Goal: Information Seeking & Learning: Learn about a topic

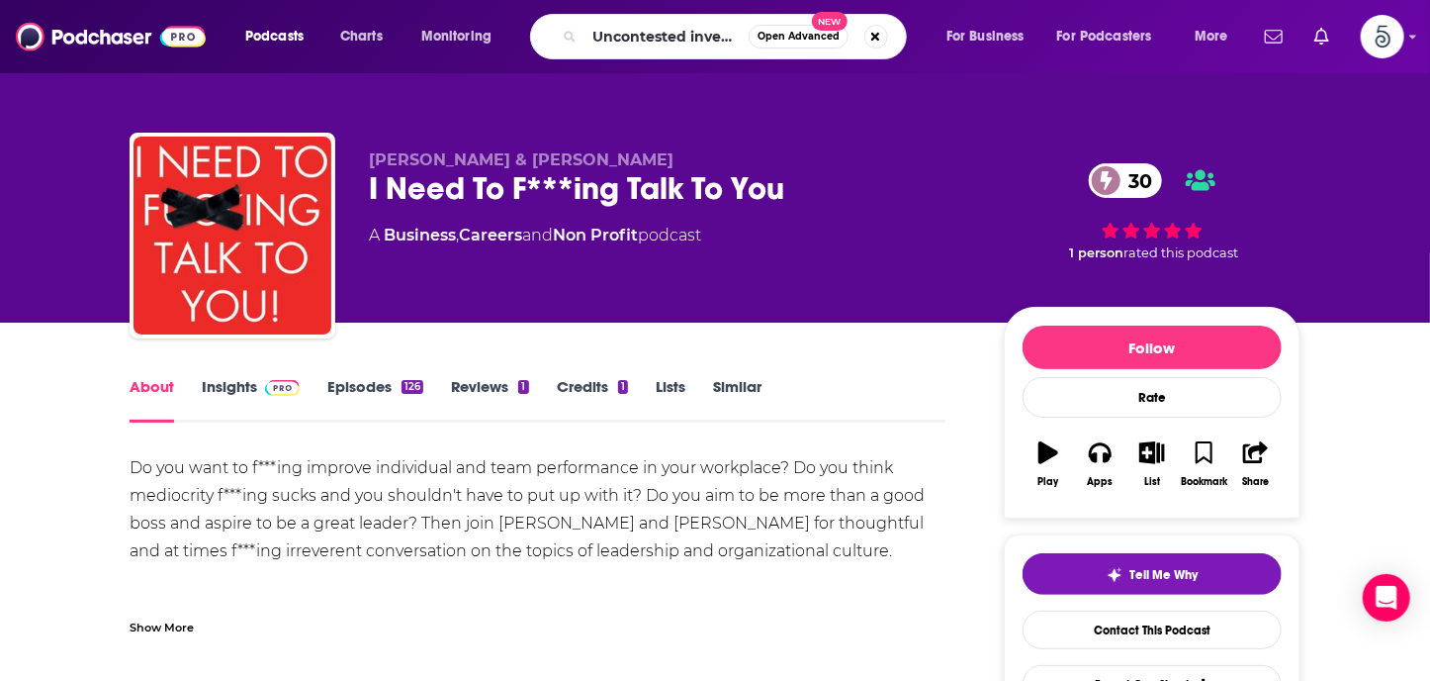
type input "Uncontested investing"
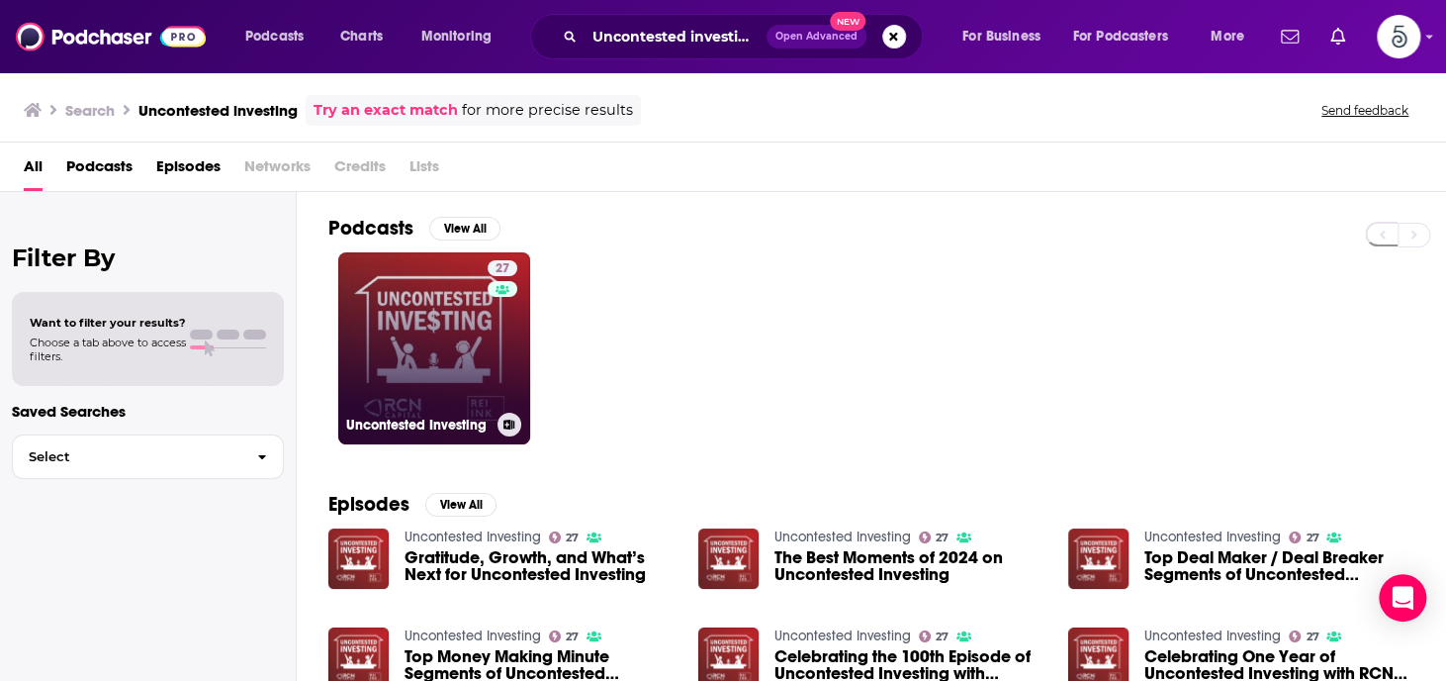
click at [457, 326] on link "27 Uncontested Investing" at bounding box center [434, 348] width 192 height 192
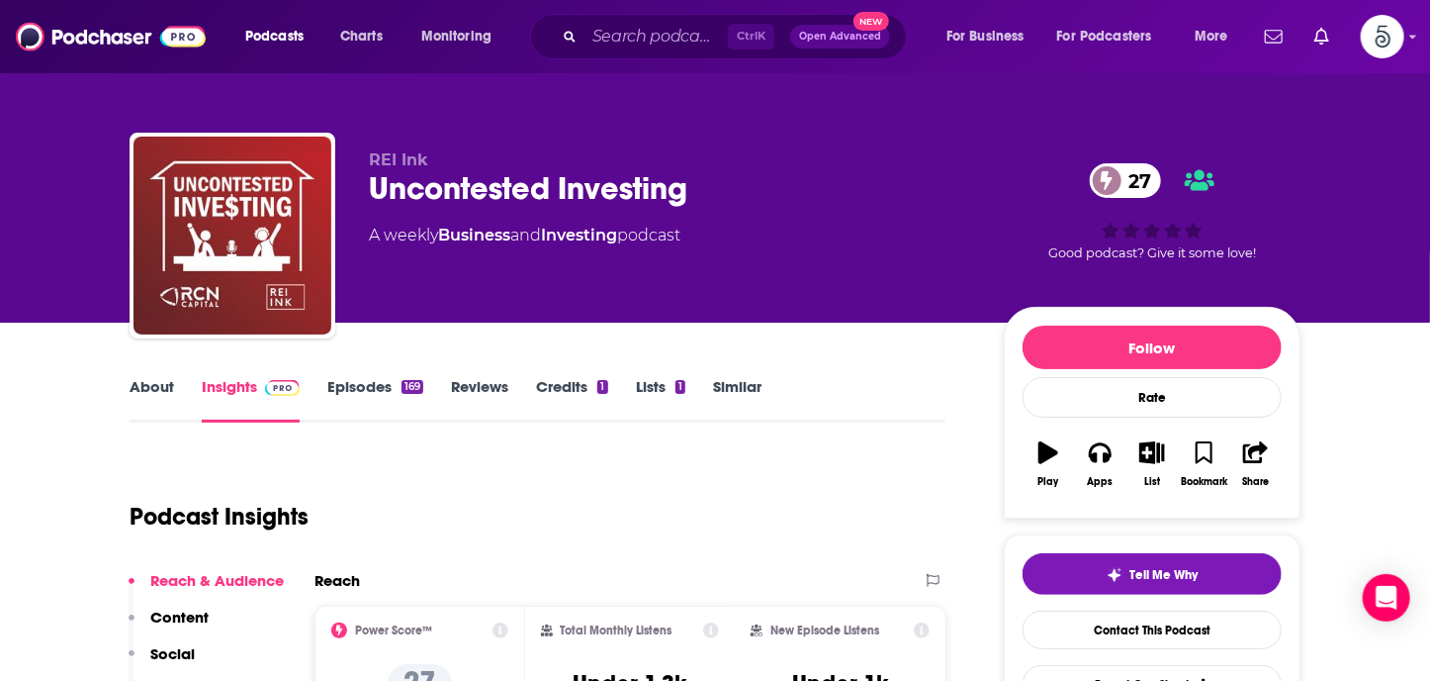
click at [352, 385] on link "Episodes 169" at bounding box center [375, 400] width 96 height 46
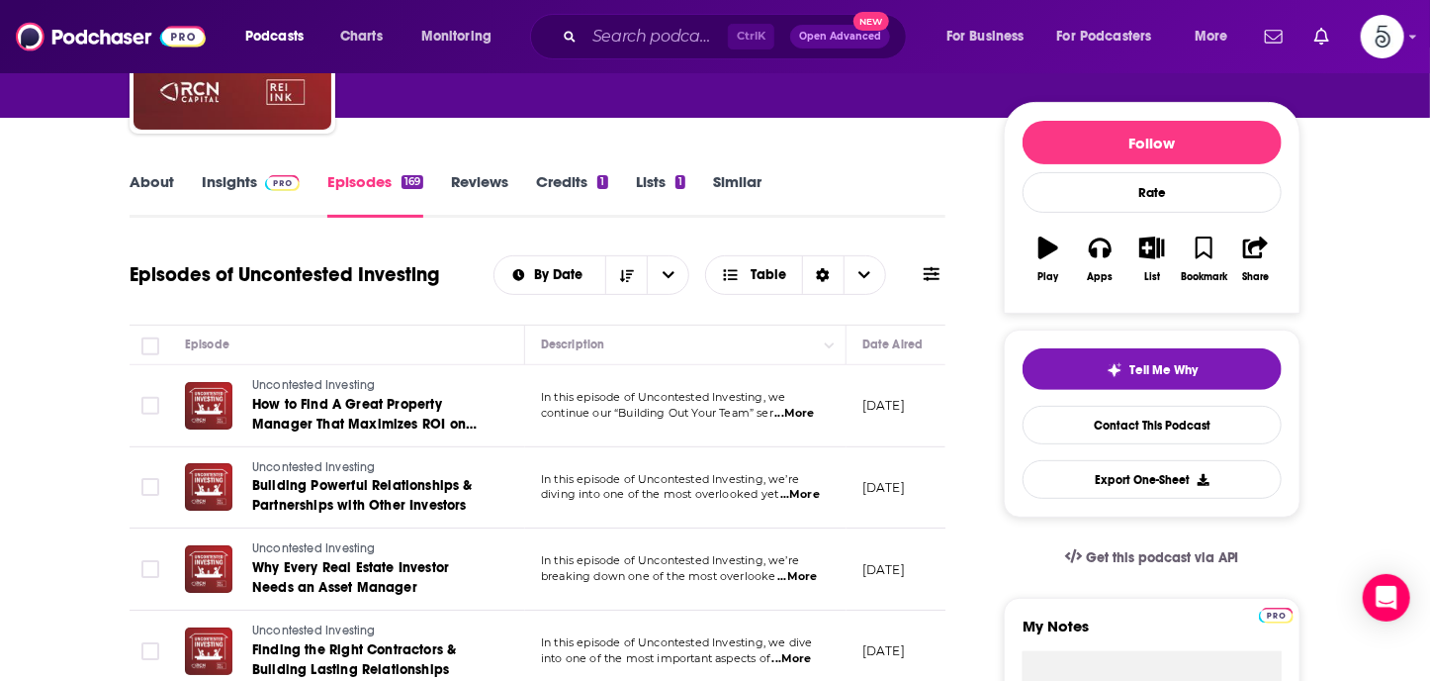
scroll to position [267, 0]
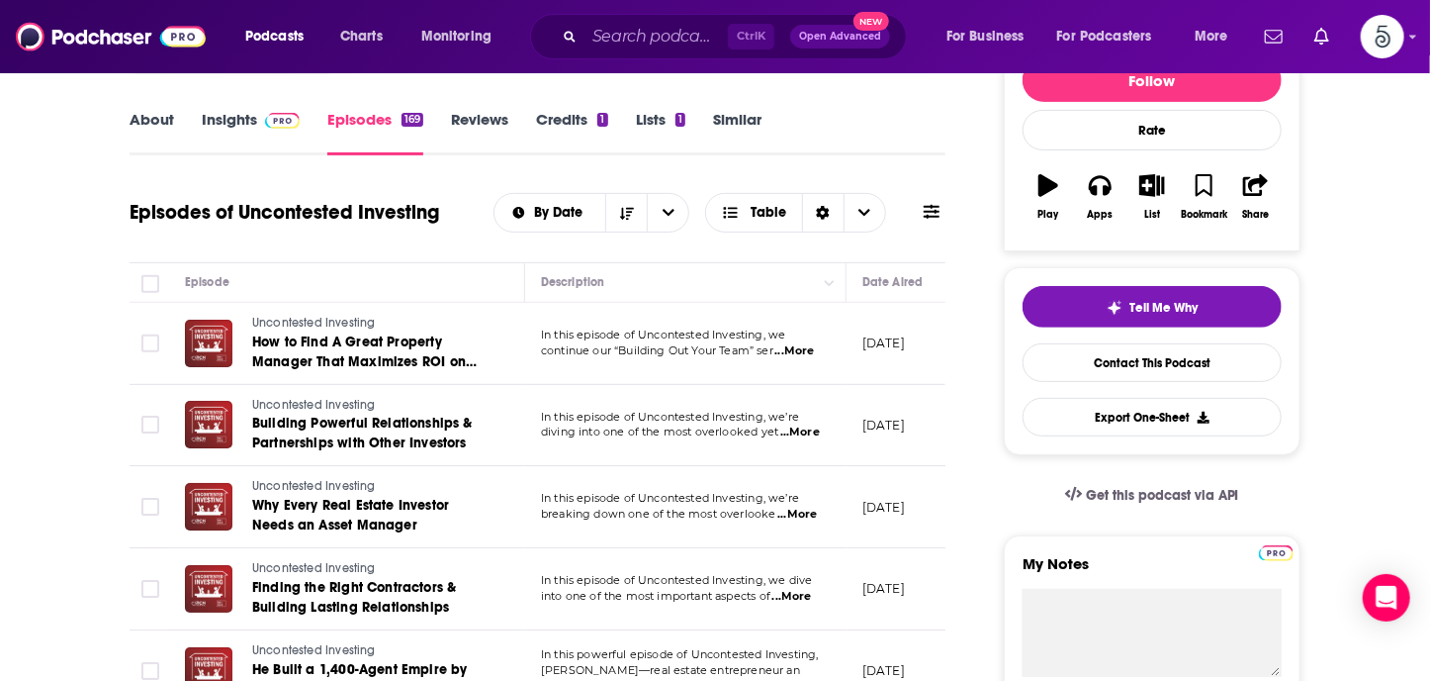
click at [802, 345] on span "...More" at bounding box center [796, 351] width 40 height 16
click at [799, 515] on span "...More" at bounding box center [798, 514] width 40 height 16
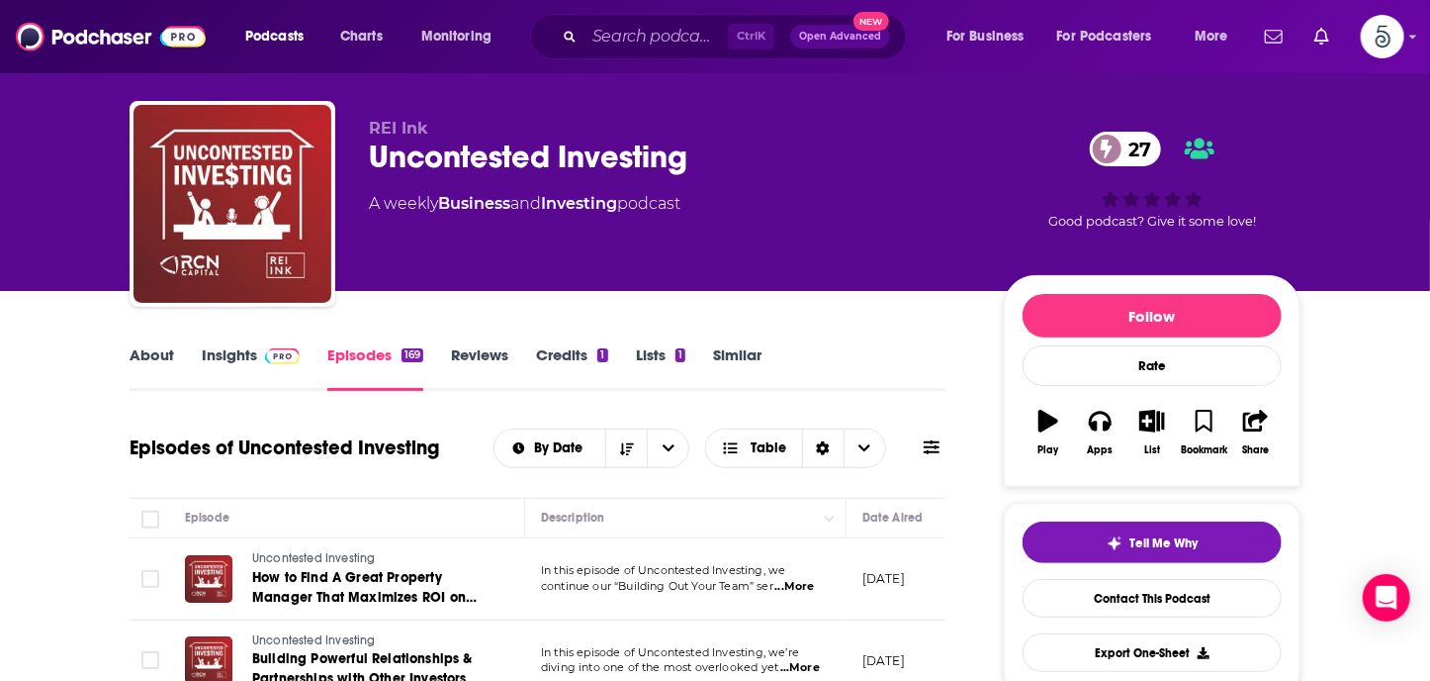
scroll to position [0, 0]
